Goal: Information Seeking & Learning: Check status

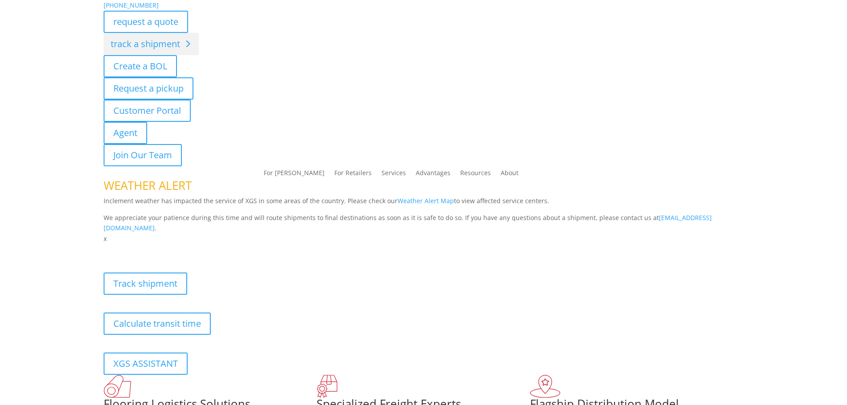
click at [149, 45] on link "track a shipment" at bounding box center [151, 44] width 95 height 22
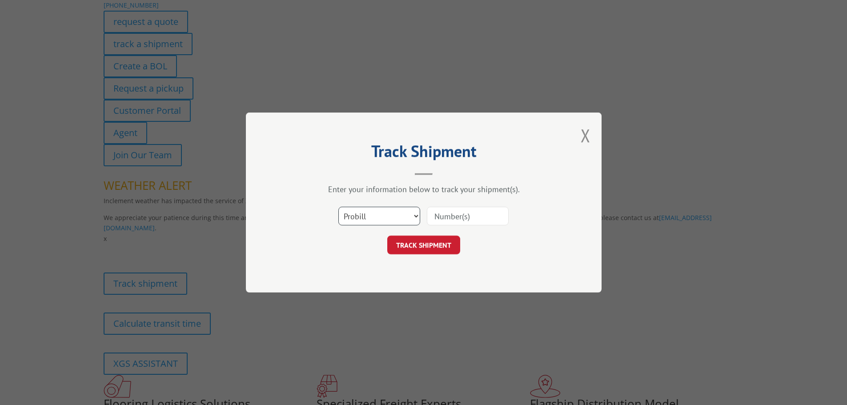
click at [364, 216] on select "Select category... Probill BOL PO" at bounding box center [379, 216] width 82 height 19
select select "bol"
click at [338, 207] on select "Select category... Probill BOL PO" at bounding box center [379, 216] width 82 height 19
click at [438, 214] on input at bounding box center [468, 216] width 82 height 19
paste input "6006819"
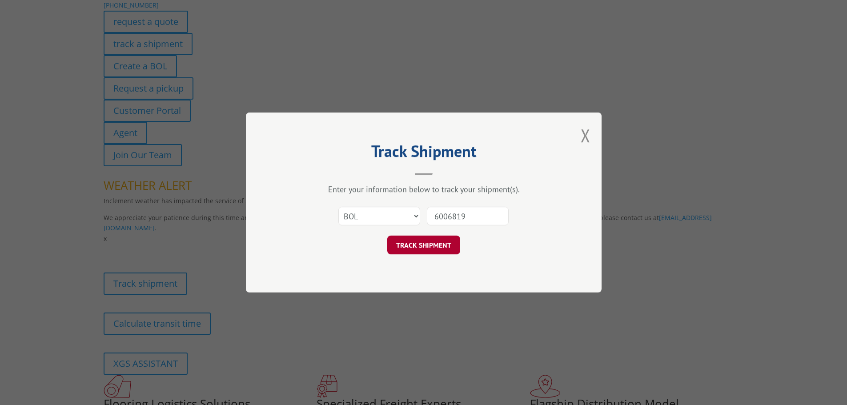
type input "6006819"
click at [421, 244] on button "TRACK SHIPMENT" at bounding box center [423, 245] width 73 height 19
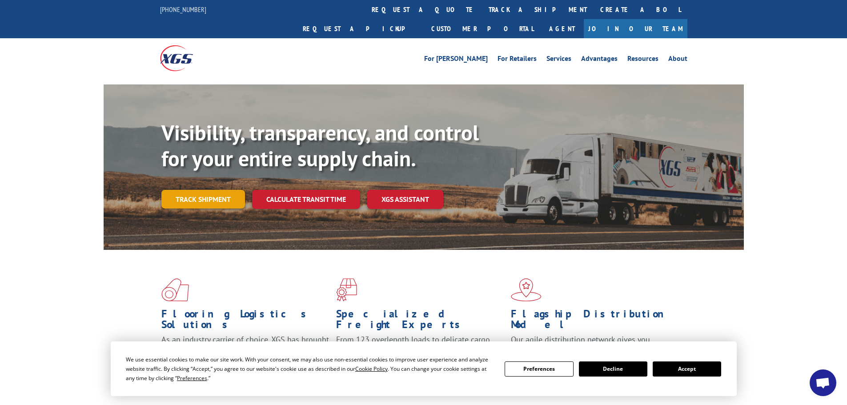
click at [214, 190] on link "Track shipment" at bounding box center [203, 199] width 84 height 19
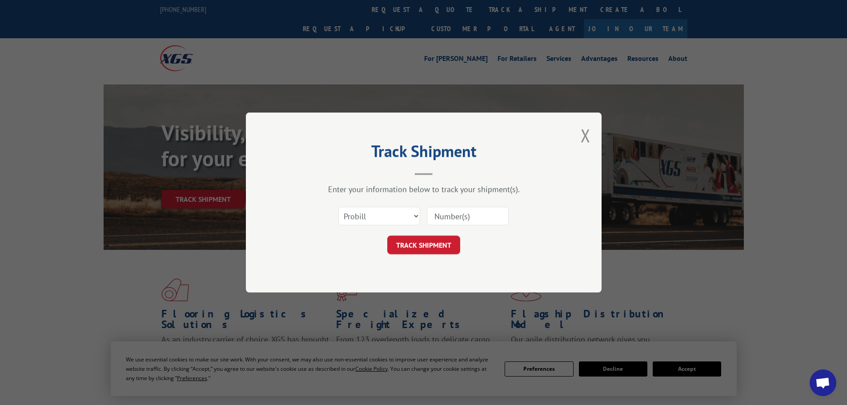
click at [338, 213] on div "Select category... Probill BOL PO" at bounding box center [423, 215] width 267 height 29
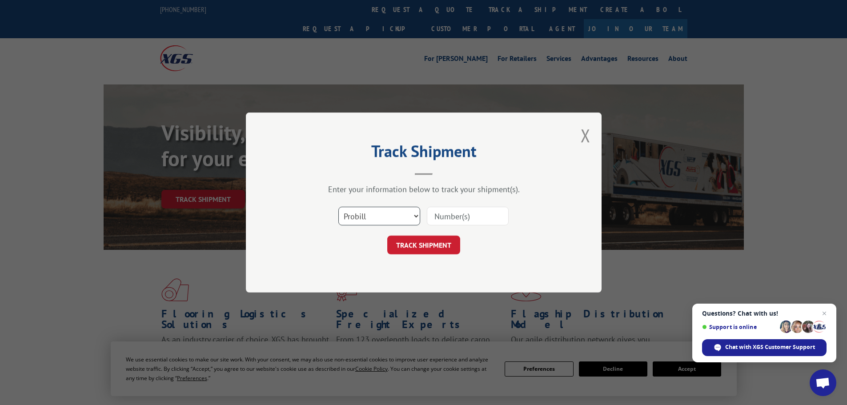
click at [353, 219] on select "Select category... Probill BOL PO" at bounding box center [379, 216] width 82 height 19
select select "bol"
click at [338, 207] on select "Select category... Probill BOL PO" at bounding box center [379, 216] width 82 height 19
click at [433, 217] on input at bounding box center [468, 216] width 82 height 19
paste input "6006819"
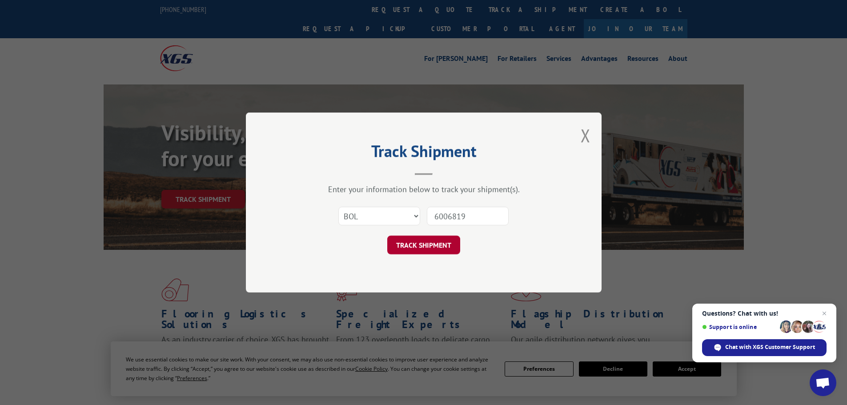
type input "6006819"
click at [418, 251] on button "TRACK SHIPMENT" at bounding box center [423, 245] width 73 height 19
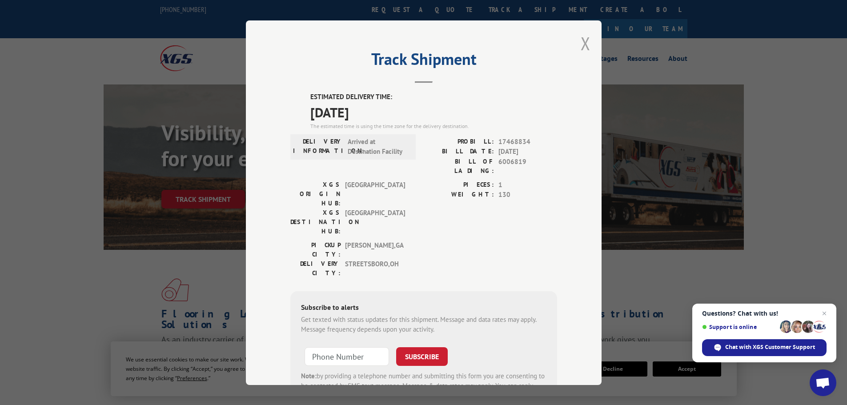
click at [581, 44] on button "Close modal" at bounding box center [586, 44] width 10 height 24
